Goal: Task Accomplishment & Management: Manage account settings

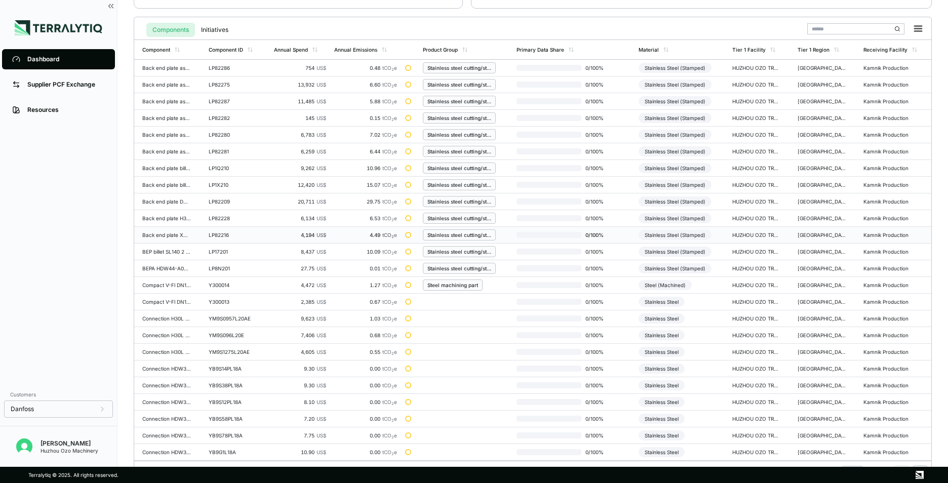
scroll to position [235, 0]
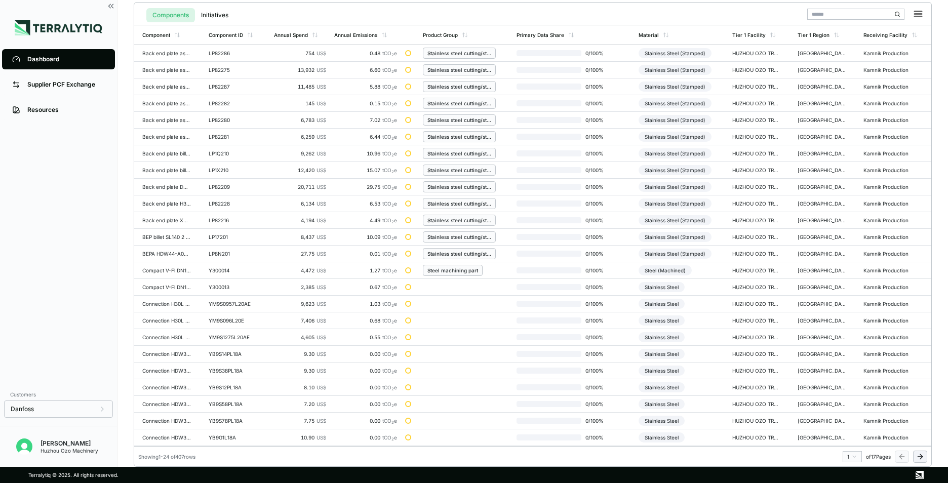
click at [921, 458] on icon at bounding box center [920, 457] width 8 height 8
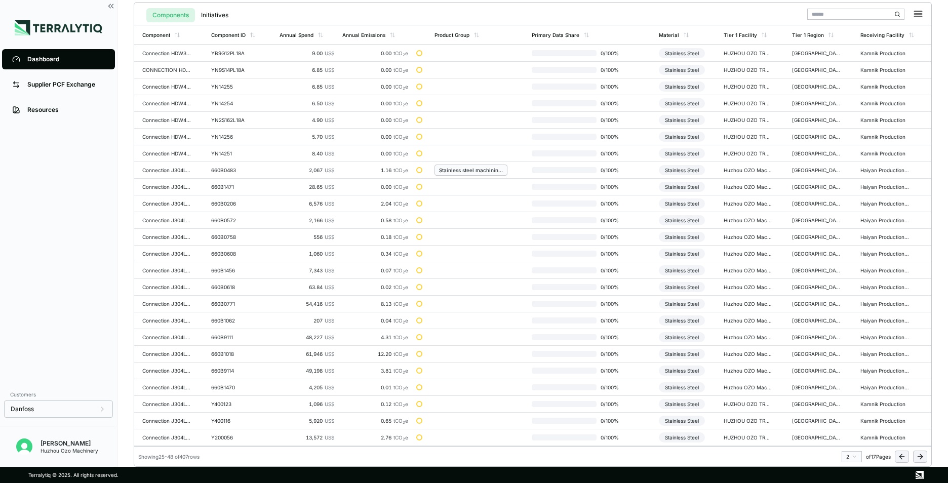
click at [921, 457] on icon at bounding box center [920, 457] width 8 height 8
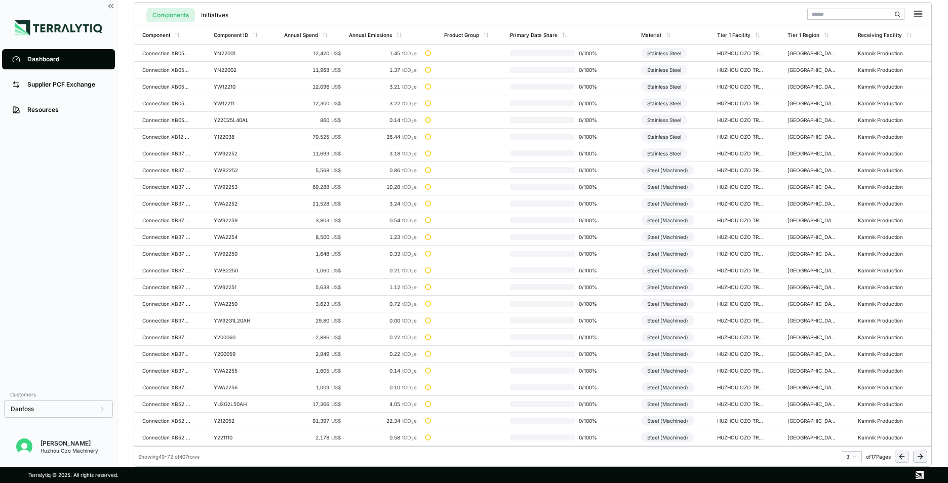
click at [921, 457] on icon at bounding box center [920, 457] width 8 height 8
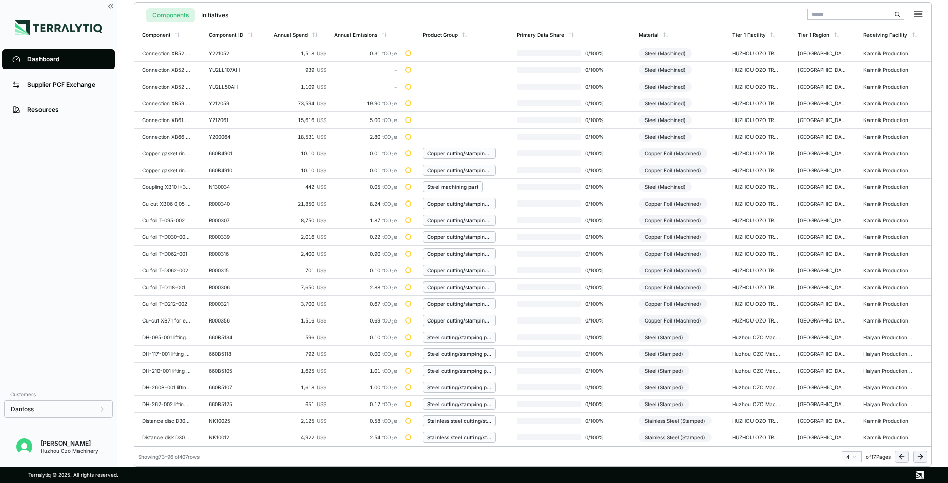
click at [921, 457] on icon at bounding box center [920, 457] width 8 height 8
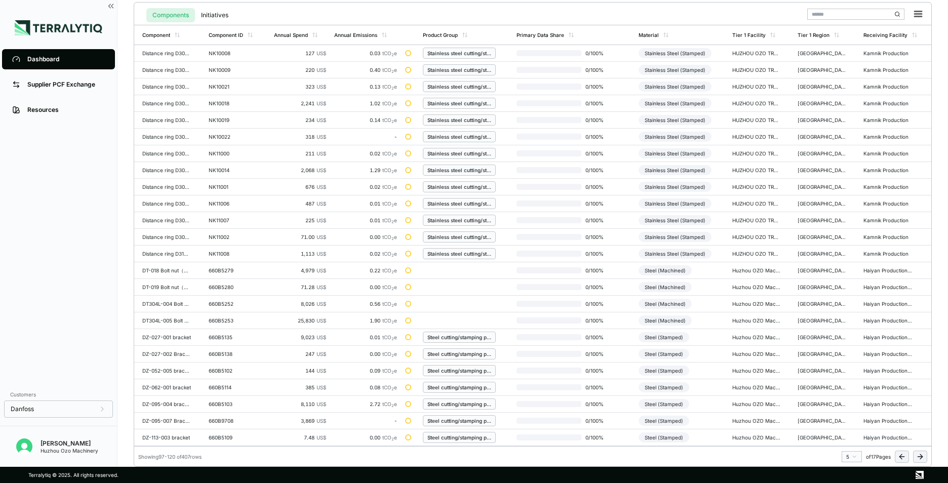
click at [921, 457] on icon at bounding box center [920, 457] width 8 height 8
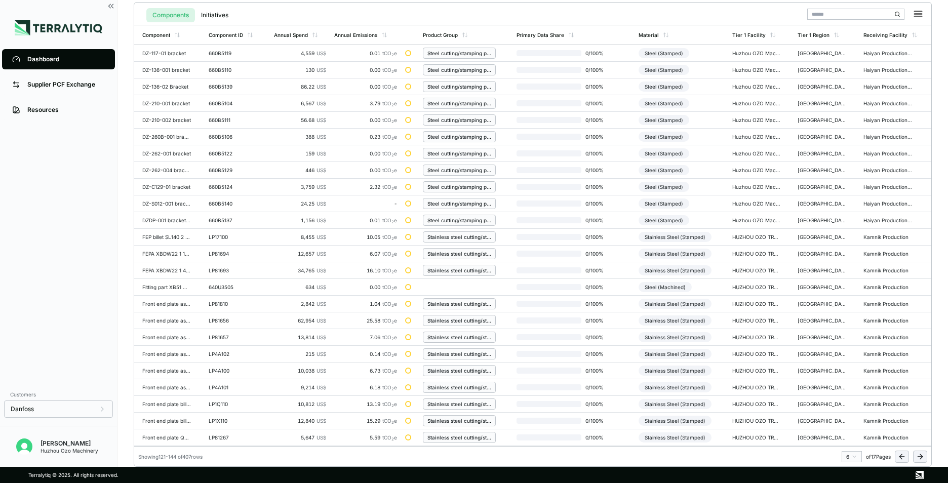
click at [921, 457] on icon at bounding box center [920, 457] width 8 height 8
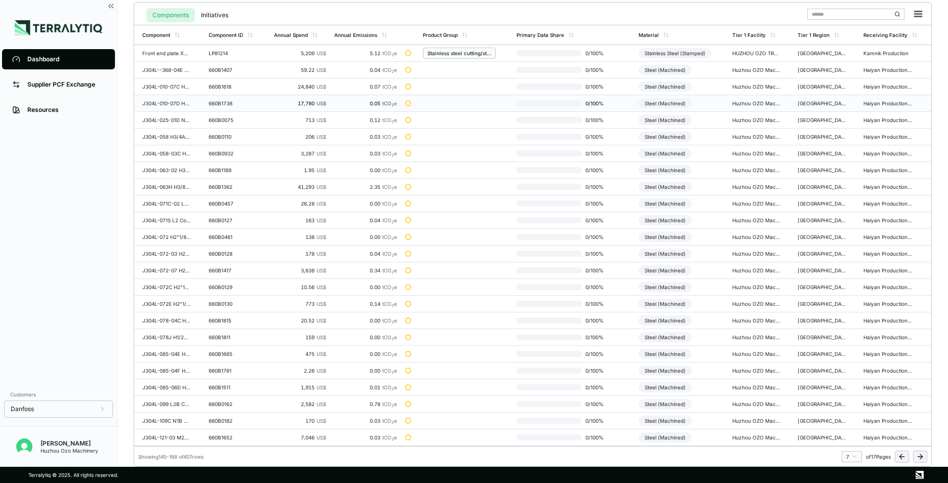
scroll to position [84, 0]
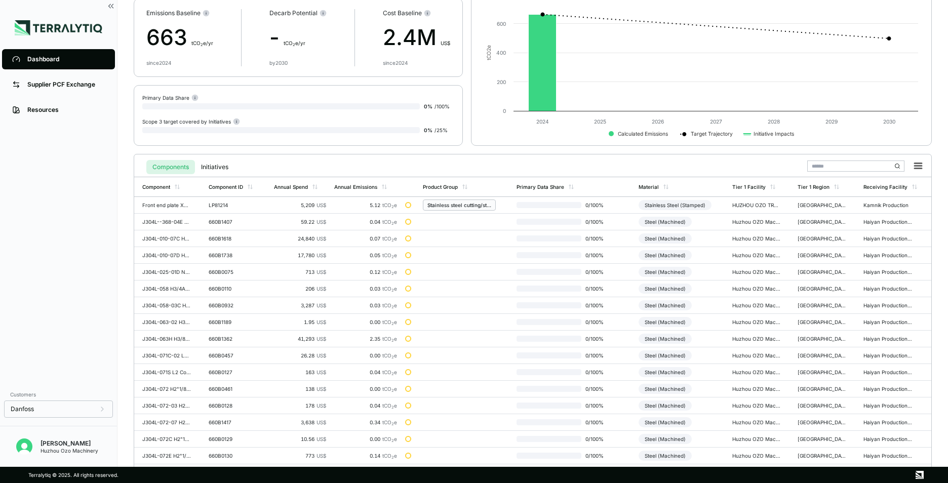
click at [60, 450] on div "Huzhou Ozo Machinery" at bounding box center [70, 451] width 58 height 6
click at [27, 446] on img "Open user button" at bounding box center [24, 447] width 16 height 16
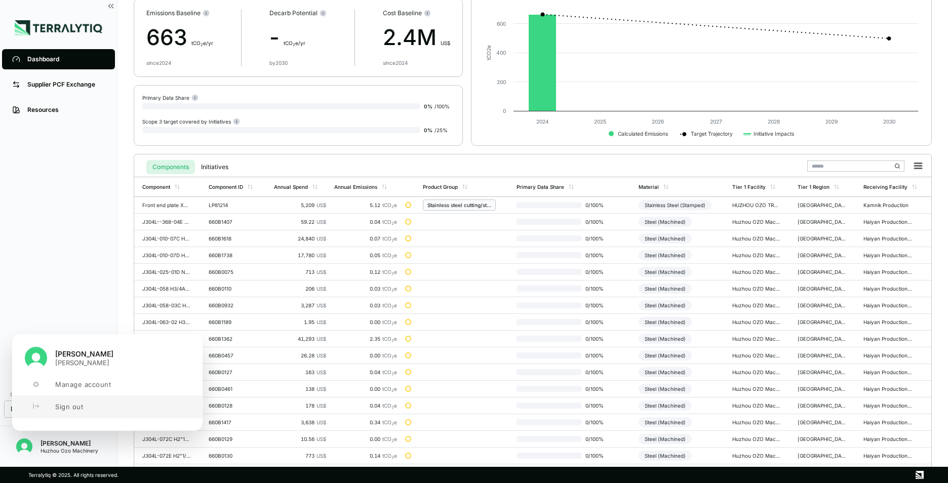
click at [81, 407] on span "Sign out" at bounding box center [69, 407] width 28 height 8
